Goal: Task Accomplishment & Management: Manage account settings

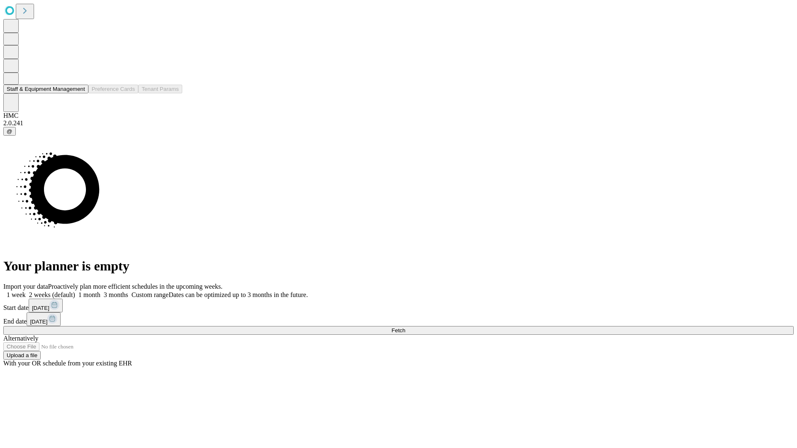
click at [79, 93] on button "Staff & Equipment Management" at bounding box center [45, 89] width 85 height 9
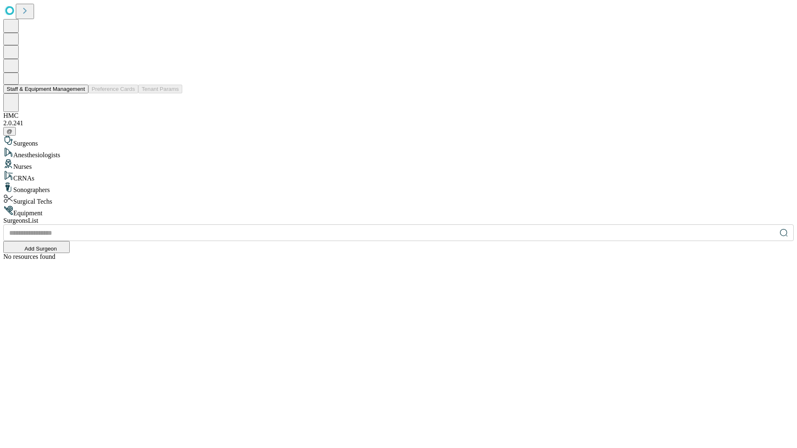
click at [79, 93] on button "Staff & Equipment Management" at bounding box center [45, 89] width 85 height 9
